Goal: Task Accomplishment & Management: Manage account settings

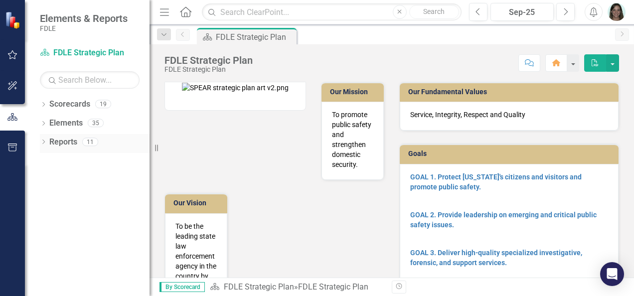
drag, startPoint x: 153, startPoint y: 150, endPoint x: 98, endPoint y: 146, distance: 54.5
click at [98, 146] on div "Elements & Reports FDLE Scorecard FDLE Strategic Plan Search Dropdown Scorecard…" at bounding box center [75, 148] width 150 height 296
drag, startPoint x: 154, startPoint y: 147, endPoint x: 97, endPoint y: 135, distance: 58.0
click at [104, 139] on div "Elements & Reports FDLE Scorecard FDLE Strategic Plan Search Dropdown Scorecard…" at bounding box center [75, 148] width 150 height 296
click at [42, 105] on icon "Dropdown" at bounding box center [43, 105] width 7 height 5
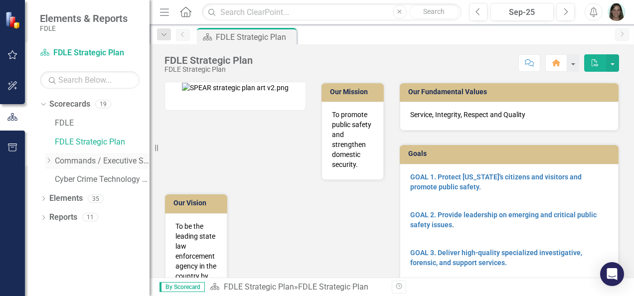
click at [48, 161] on icon "Dropdown" at bounding box center [48, 161] width 7 height 6
click at [59, 183] on div "Dropdown" at bounding box center [58, 179] width 7 height 8
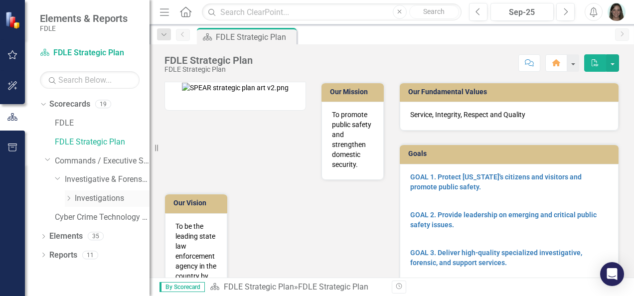
click at [69, 200] on icon "Dropdown" at bounding box center [68, 198] width 7 height 6
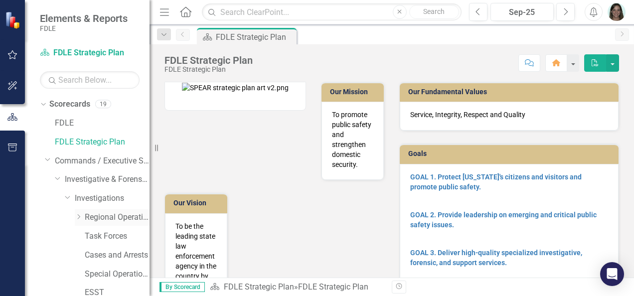
click at [77, 217] on icon "Dropdown" at bounding box center [78, 217] width 7 height 6
click at [113, 270] on link "MROC" at bounding box center [122, 274] width 55 height 11
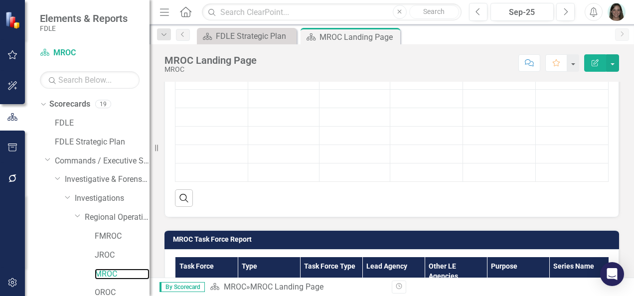
scroll to position [452, 0]
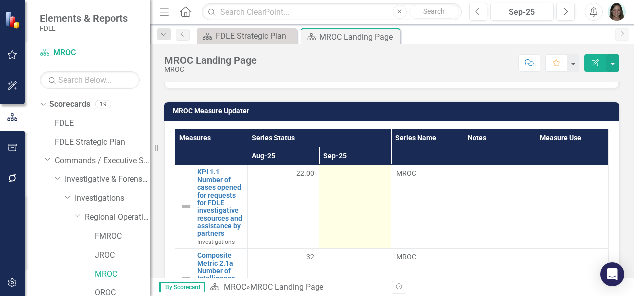
click at [345, 197] on td at bounding box center [355, 206] width 72 height 83
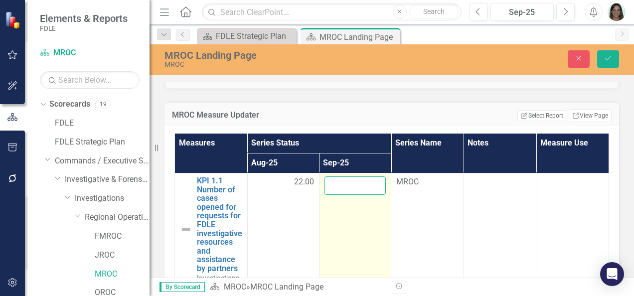
click at [337, 183] on input "number" at bounding box center [354, 185] width 61 height 18
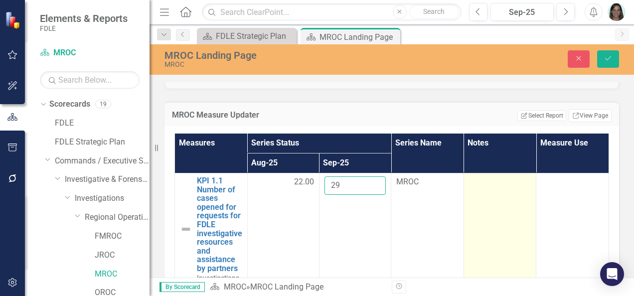
type input "29"
click at [474, 193] on td at bounding box center [500, 229] width 73 height 112
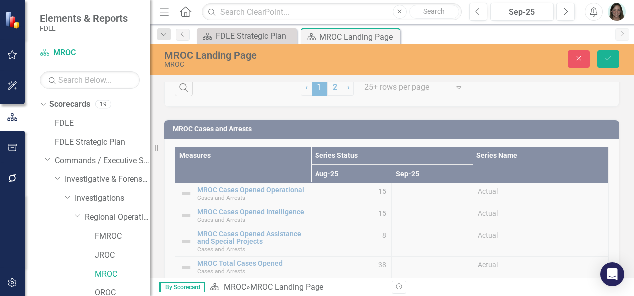
scroll to position [1648, 0]
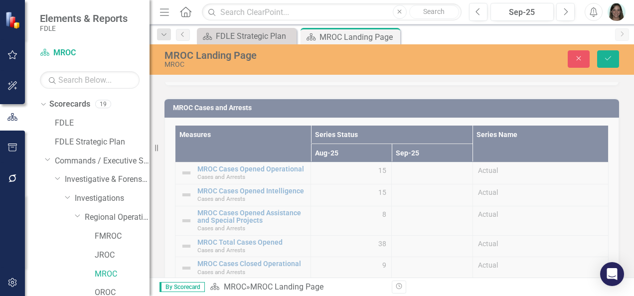
click at [415, 168] on div "MROC Cases and Arrests Measures Series Status Series Name Aug-25 Sep-25 MROC Ca…" at bounding box center [392, 234] width 470 height 297
click at [416, 172] on div "MROC Cases and Arrests Measures Series Status Series Name Aug-25 Sep-25 MROC Ca…" at bounding box center [392, 234] width 470 height 297
click at [603, 50] on button "Save" at bounding box center [608, 58] width 22 height 17
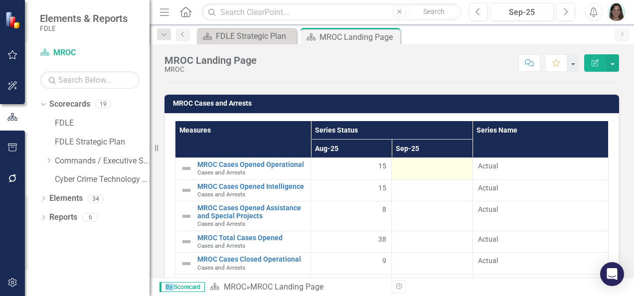
click at [434, 173] on td at bounding box center [432, 169] width 81 height 22
click at [428, 164] on div at bounding box center [432, 167] width 70 height 12
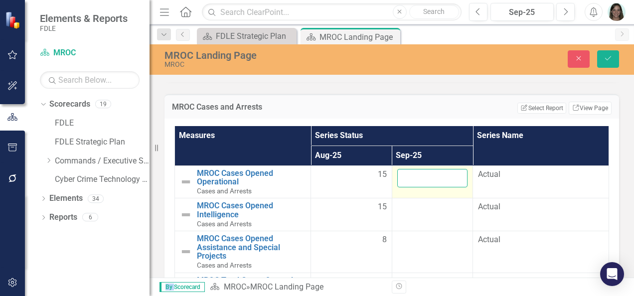
drag, startPoint x: 428, startPoint y: 164, endPoint x: 425, endPoint y: 168, distance: 5.4
click at [425, 169] on input "number" at bounding box center [432, 178] width 71 height 18
type input "2"
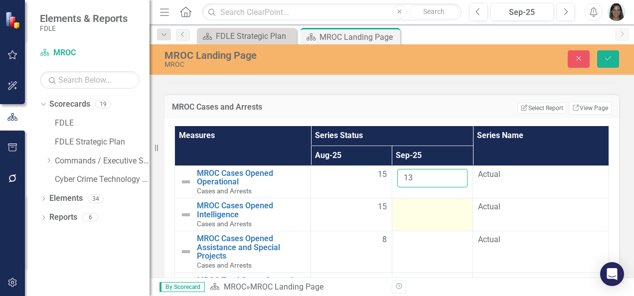
type input "13"
click at [416, 211] on td at bounding box center [432, 214] width 81 height 33
click at [417, 209] on td at bounding box center [432, 214] width 81 height 33
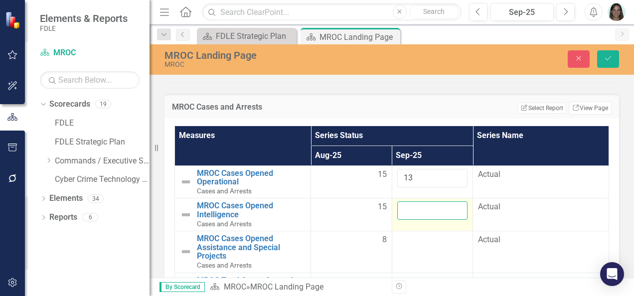
click at [418, 204] on input "number" at bounding box center [432, 210] width 71 height 18
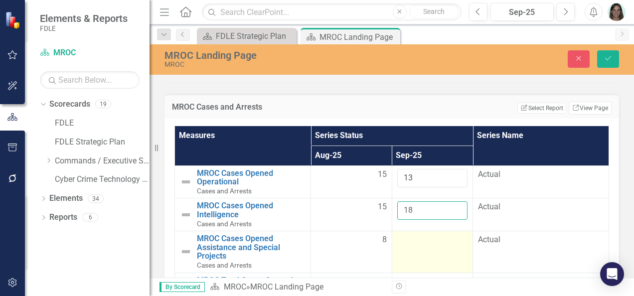
type input "18"
click at [412, 241] on td at bounding box center [432, 251] width 81 height 41
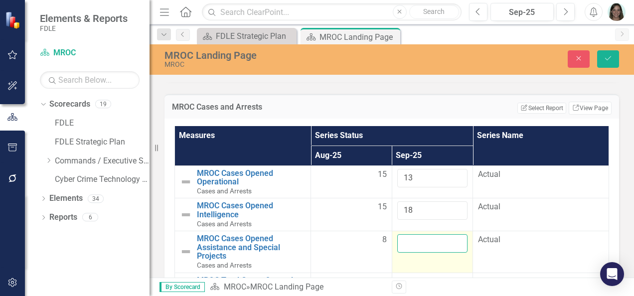
click at [413, 241] on input "number" at bounding box center [432, 243] width 71 height 18
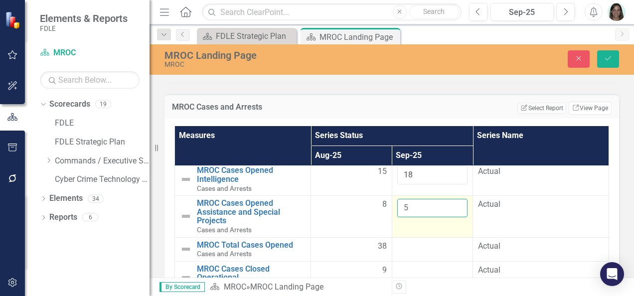
scroll to position [50, 0]
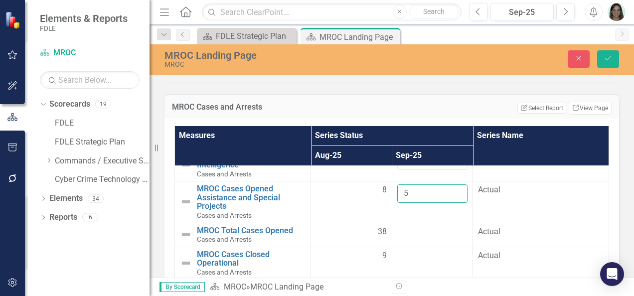
type input "5"
click at [415, 228] on div at bounding box center [432, 232] width 71 height 12
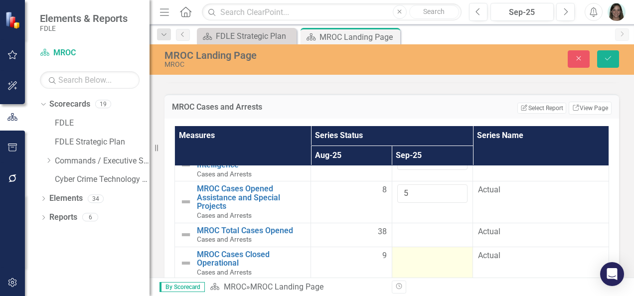
click at [417, 257] on td at bounding box center [432, 263] width 81 height 33
click at [419, 254] on div at bounding box center [432, 256] width 71 height 12
click at [419, 254] on input "number" at bounding box center [432, 259] width 71 height 18
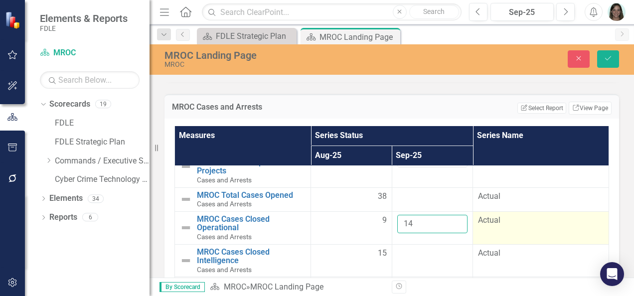
scroll to position [100, 0]
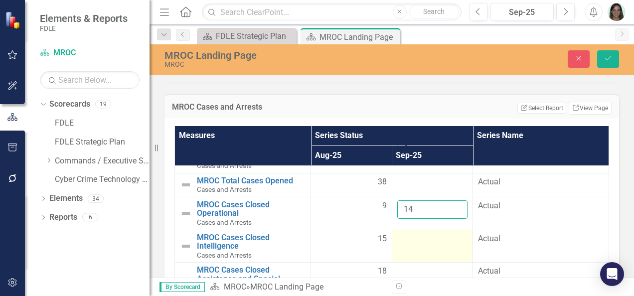
type input "14"
click at [420, 241] on td at bounding box center [432, 246] width 81 height 33
click at [420, 240] on input "number" at bounding box center [432, 242] width 71 height 18
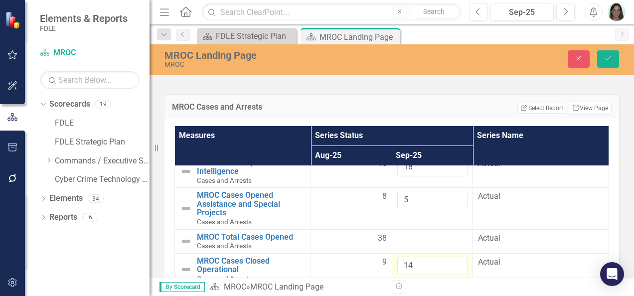
scroll to position [102, 0]
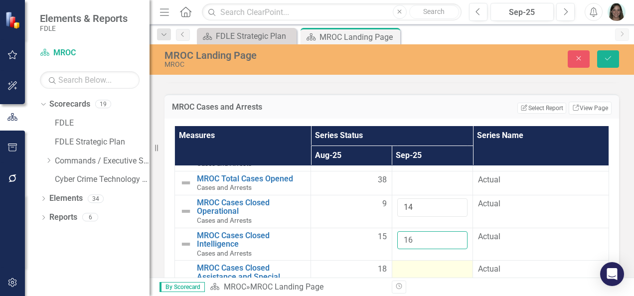
type input "16"
click at [422, 264] on div at bounding box center [432, 270] width 71 height 12
click at [421, 264] on div at bounding box center [432, 270] width 71 height 12
click at [421, 264] on input "number" at bounding box center [432, 273] width 71 height 18
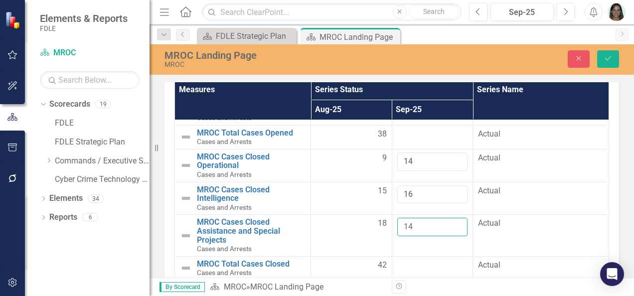
scroll to position [1737, 0]
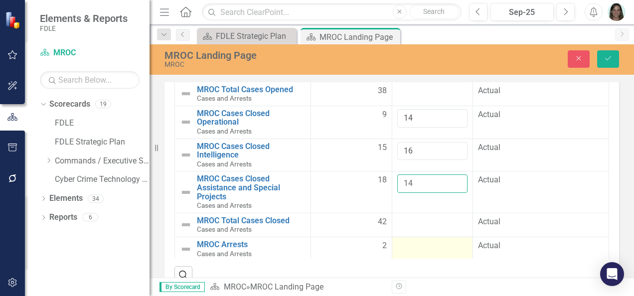
type input "14"
click at [442, 248] on td at bounding box center [432, 249] width 81 height 24
click at [433, 246] on td at bounding box center [432, 249] width 81 height 24
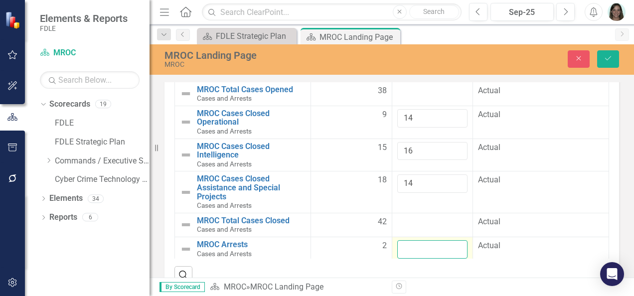
click at [431, 241] on input "number" at bounding box center [432, 249] width 71 height 18
type input "22"
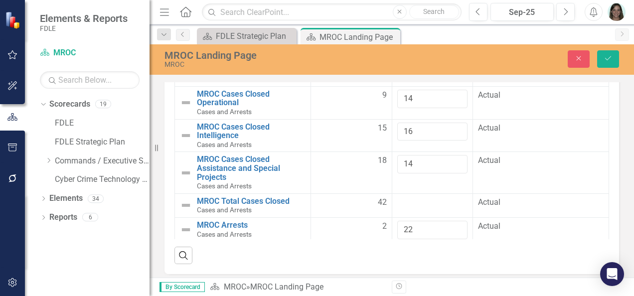
scroll to position [103, 0]
click at [609, 54] on button "Save" at bounding box center [608, 58] width 22 height 17
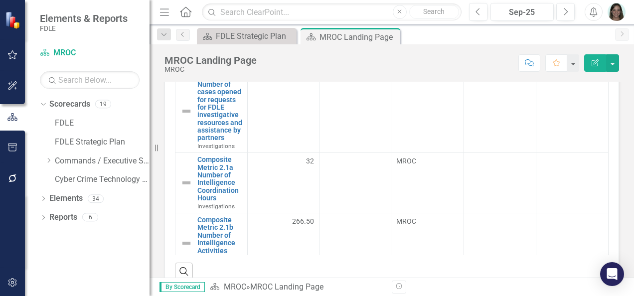
scroll to position [0, 0]
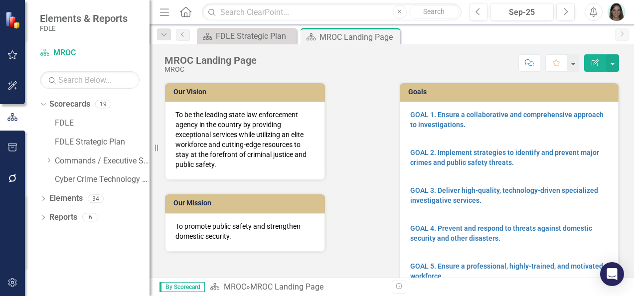
click at [362, 165] on div "Our Vision To be the leading state law enforcement agency in the country by pro…" at bounding box center [274, 160] width 235 height 183
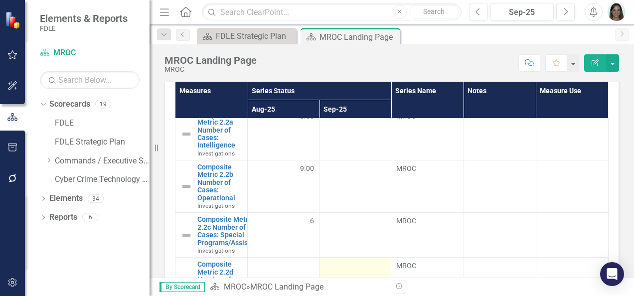
scroll to position [199, 0]
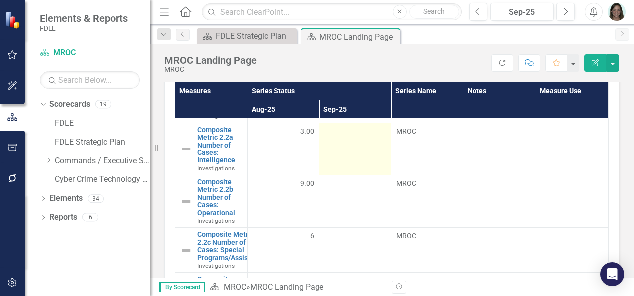
click at [356, 152] on td at bounding box center [355, 149] width 72 height 52
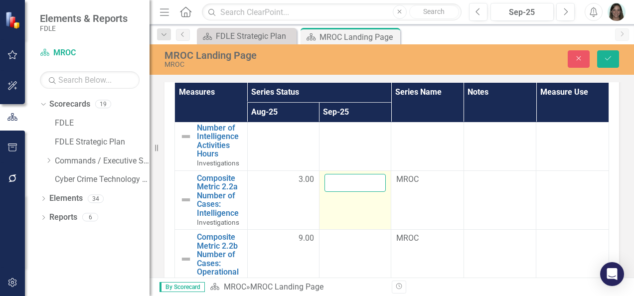
click at [356, 177] on input "number" at bounding box center [354, 183] width 61 height 18
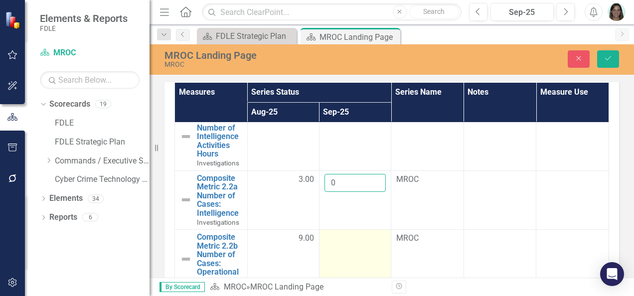
type input "0"
click at [336, 239] on div at bounding box center [354, 239] width 61 height 12
click at [336, 239] on input "number" at bounding box center [354, 242] width 61 height 18
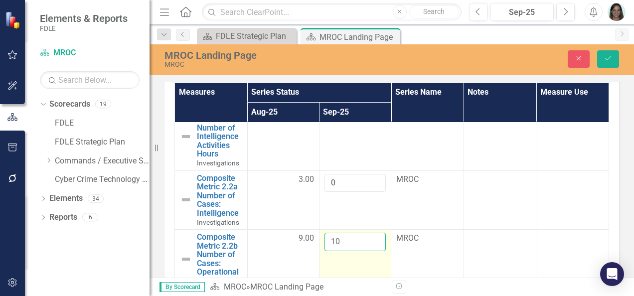
scroll to position [249, 0]
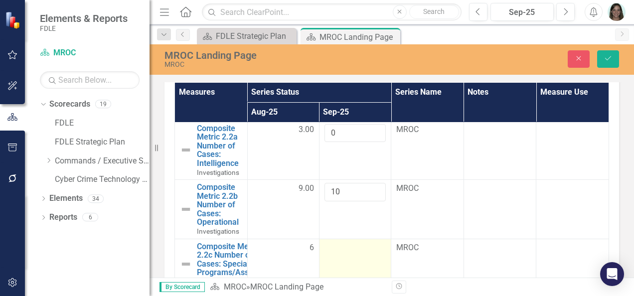
click at [340, 242] on div at bounding box center [354, 248] width 61 height 12
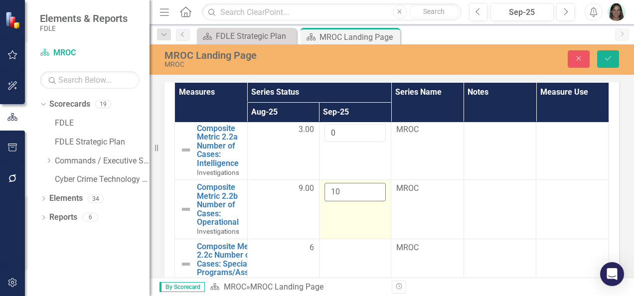
click at [348, 186] on input "10" at bounding box center [354, 192] width 61 height 18
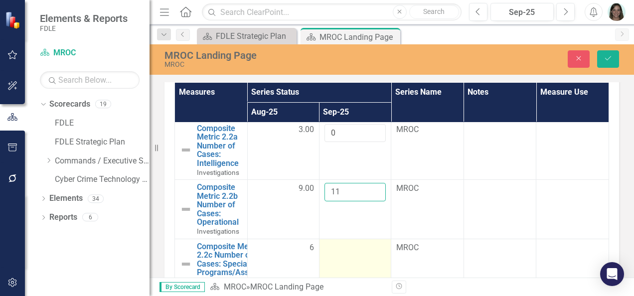
type input "11"
click at [333, 250] on td at bounding box center [355, 264] width 72 height 50
click at [333, 250] on div at bounding box center [354, 248] width 61 height 12
click at [333, 250] on input "number" at bounding box center [354, 251] width 61 height 18
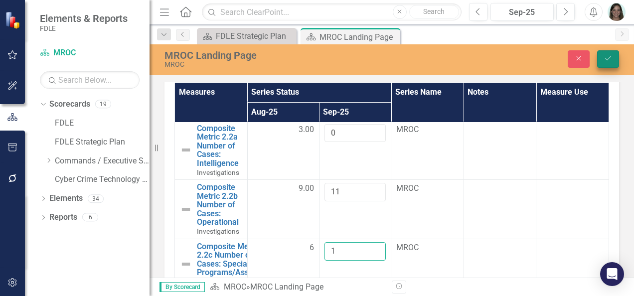
type input "1"
click at [609, 56] on icon "Save" at bounding box center [608, 58] width 9 height 7
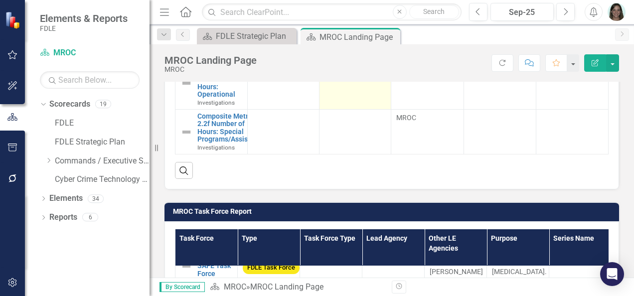
scroll to position [648, 0]
